Goal: Check status: Check status

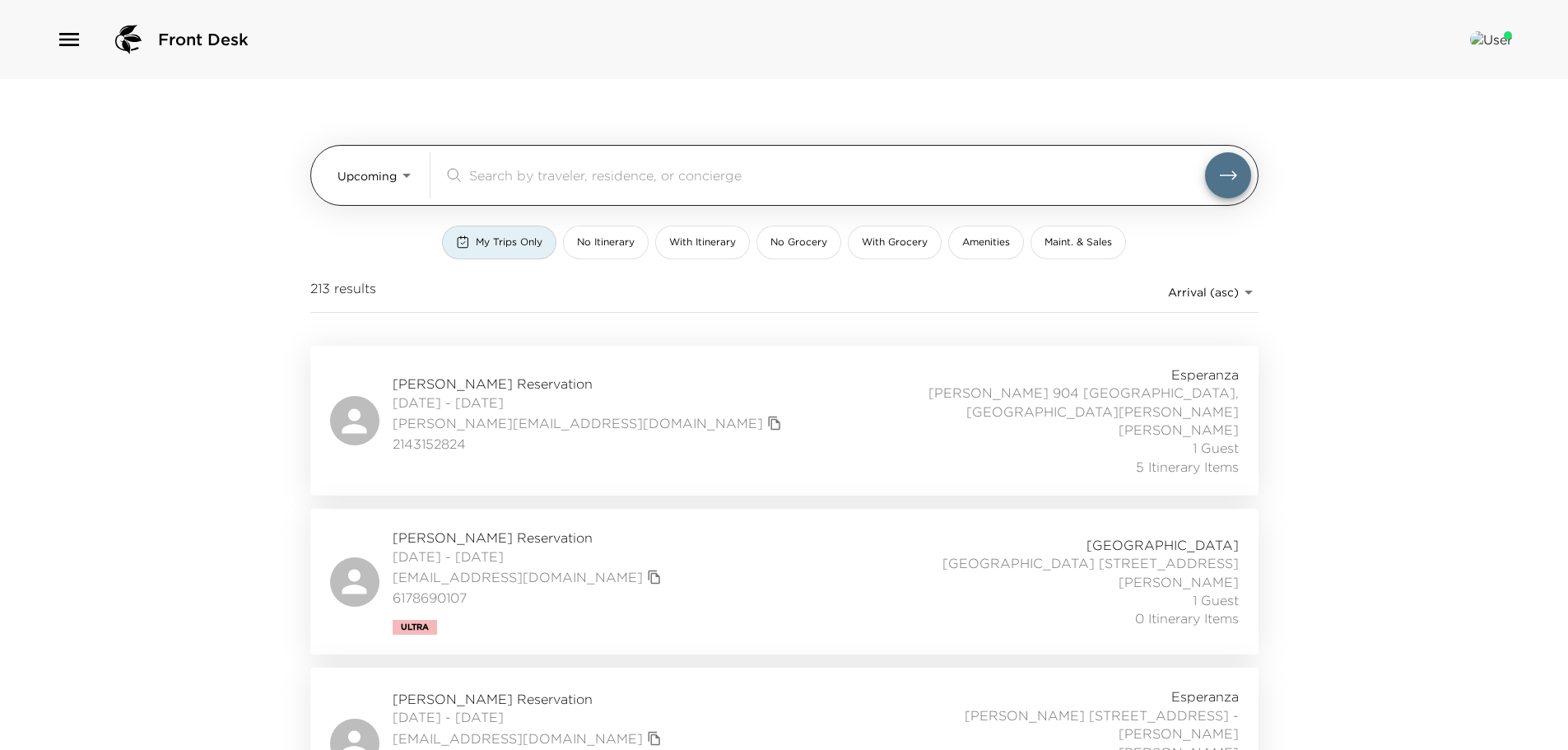
click at [502, 166] on input "search" at bounding box center [837, 175] width 736 height 19
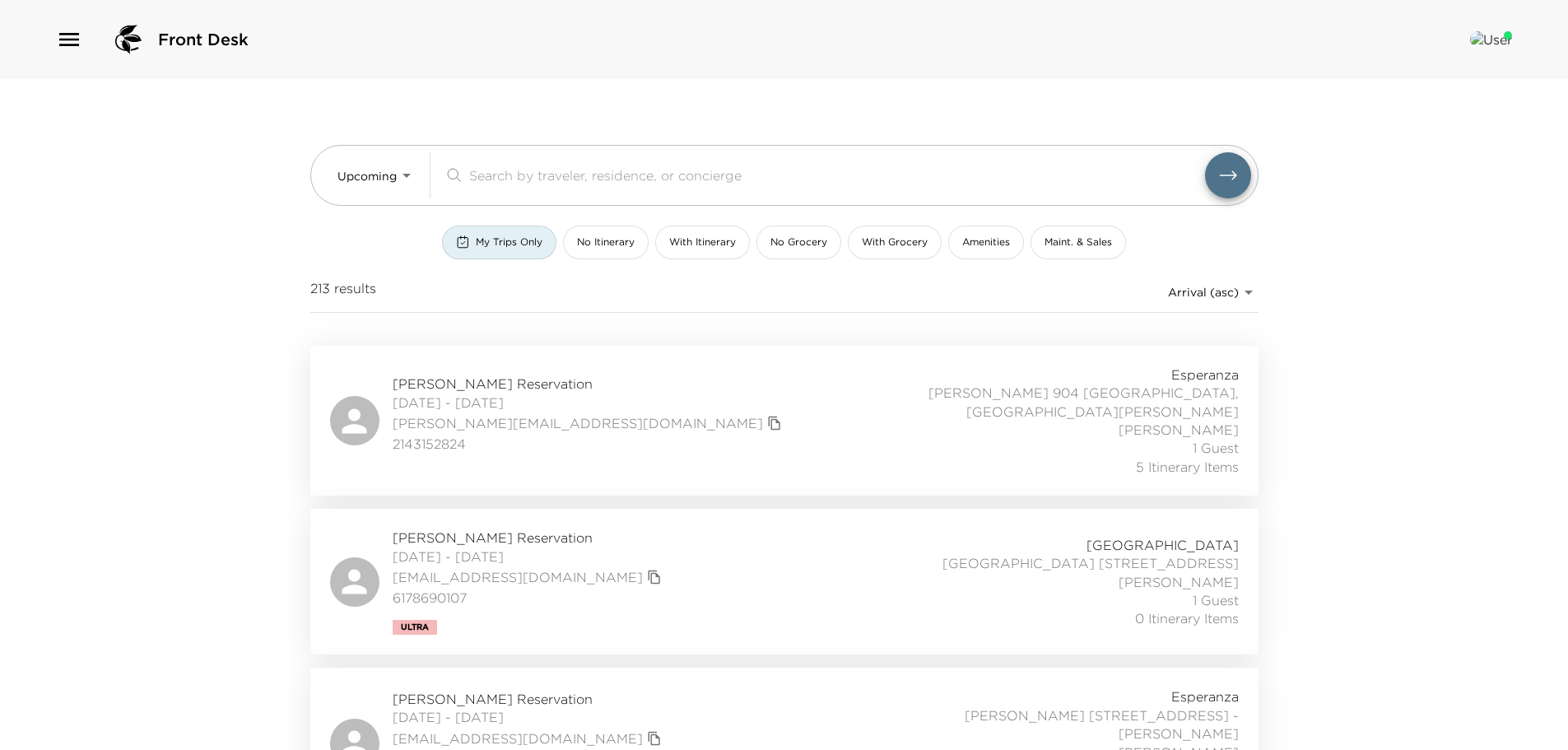
paste input "Pam and David Flinn"
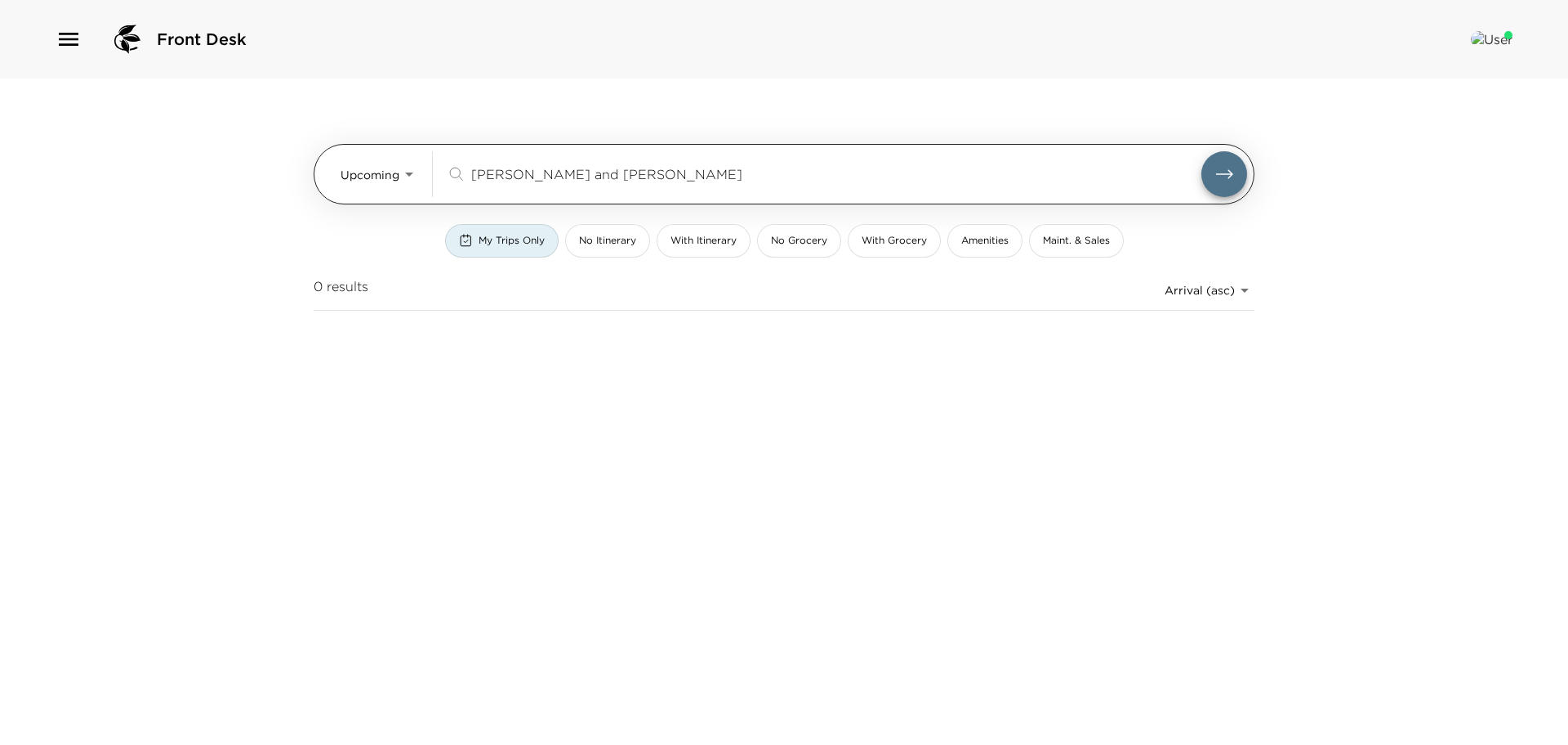
click at [531, 174] on input "Pam and David Flinn" at bounding box center [837, 174] width 730 height 19
drag, startPoint x: 567, startPoint y: 168, endPoint x: 469, endPoint y: 154, distance: 99.0
click at [469, 154] on div "Pam and David Flinn ​" at bounding box center [847, 174] width 802 height 46
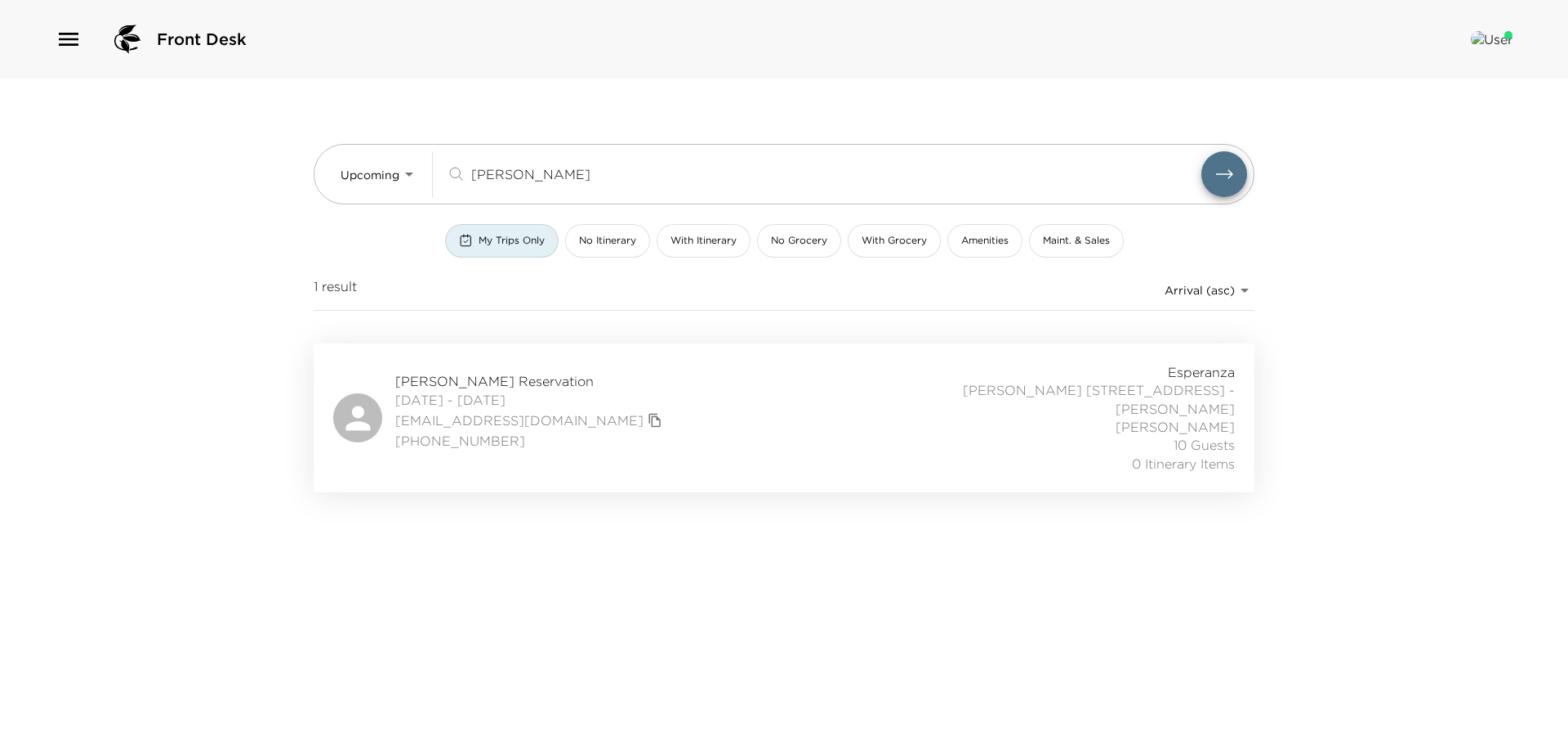
type input "Flinn"
click at [546, 372] on span "Pamela Flinn Reservation" at bounding box center [530, 380] width 271 height 18
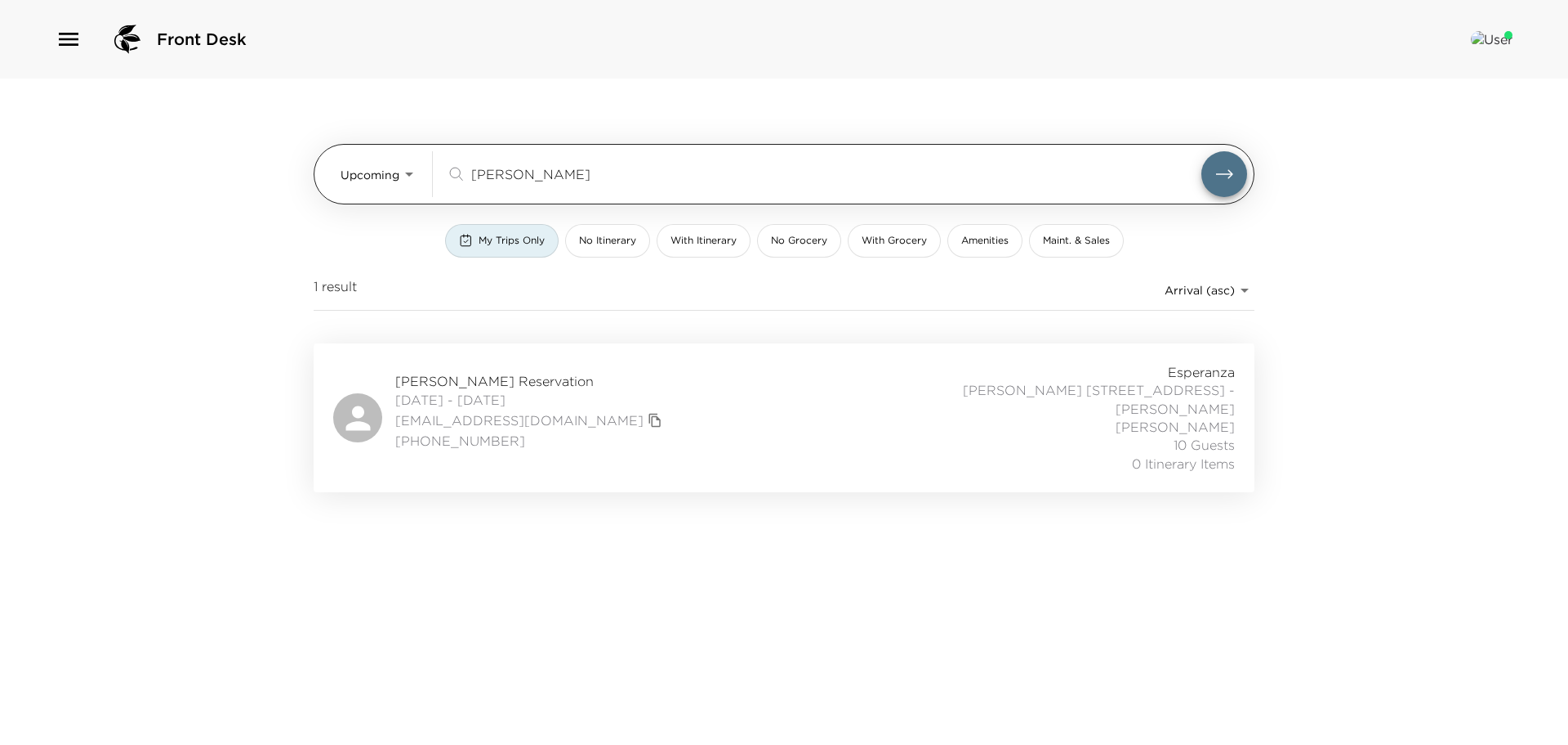
drag, startPoint x: 513, startPoint y: 182, endPoint x: 396, endPoint y: 156, distance: 119.9
click at [396, 156] on div "Upcoming Upcoming Flinn ​" at bounding box center [794, 174] width 907 height 46
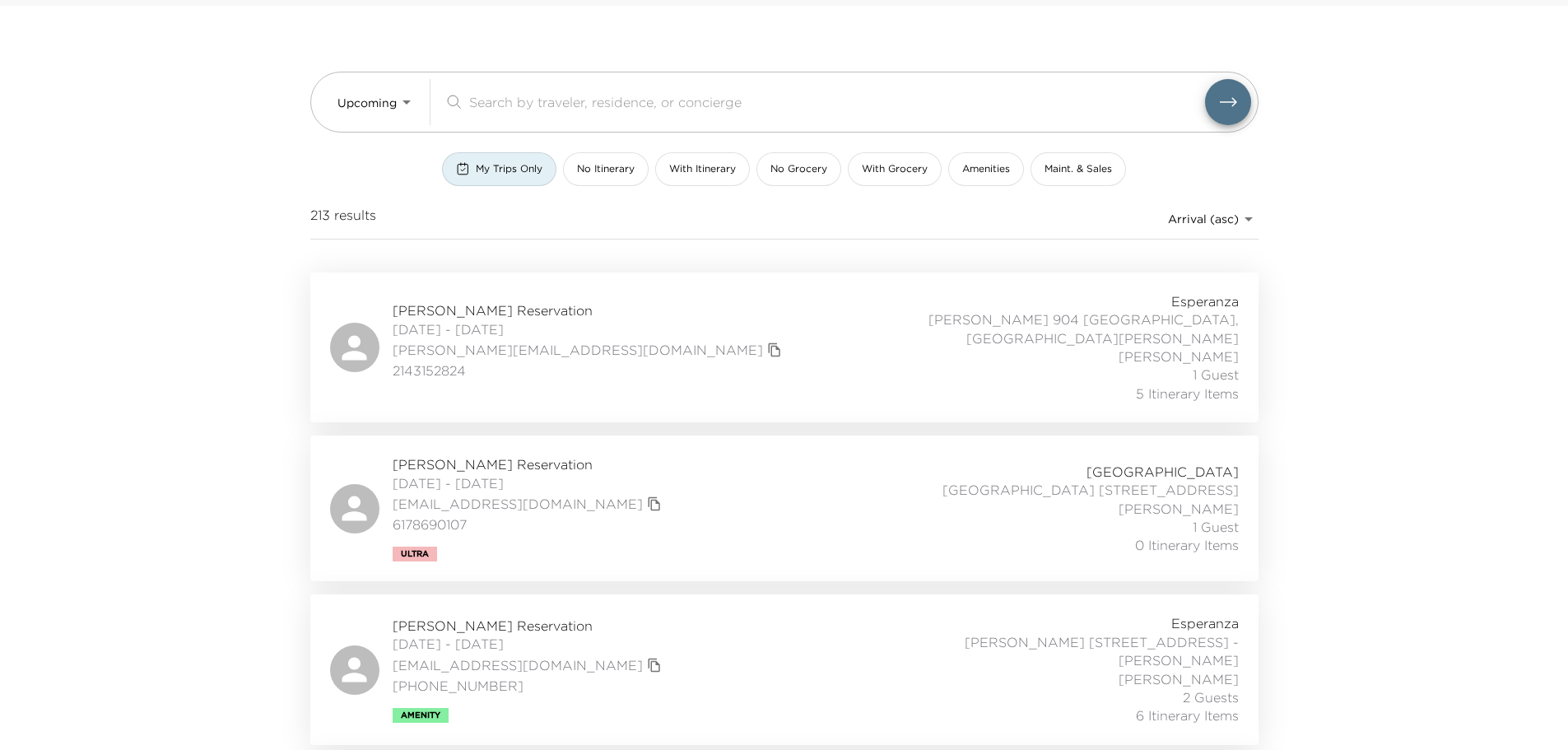
scroll to position [165, 0]
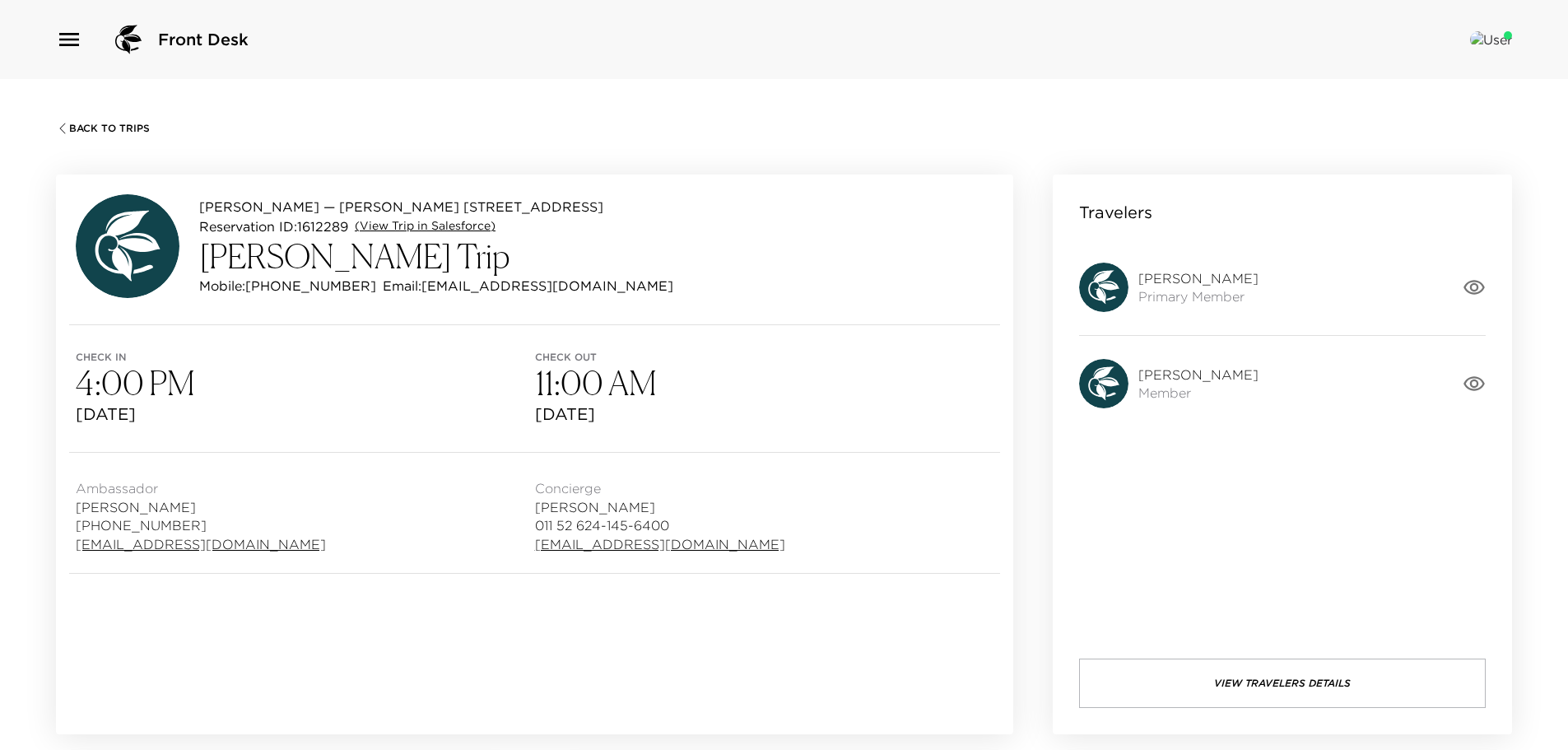
click at [446, 226] on link "(View Trip in Salesforce)" at bounding box center [425, 226] width 141 height 16
